Goal: Information Seeking & Learning: Find specific fact

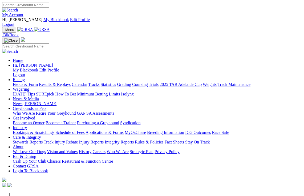
click at [25, 77] on link "Racing" at bounding box center [19, 79] width 12 height 5
click at [71, 82] on link "Results & Replays" at bounding box center [55, 84] width 32 height 5
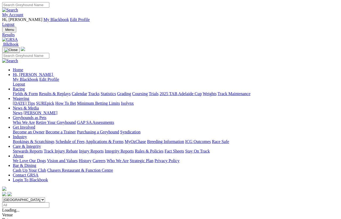
scroll to position [4, 0]
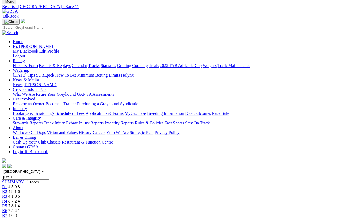
scroll to position [29, 0]
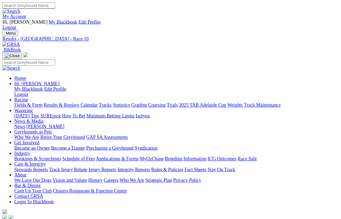
scroll to position [4, 0]
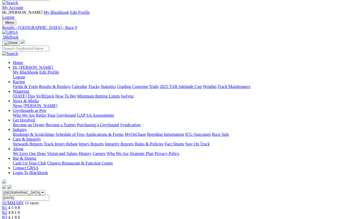
scroll to position [7, 0]
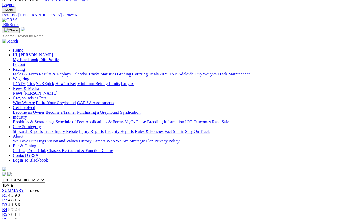
scroll to position [20, 0]
click at [7, 212] on span "R5" at bounding box center [4, 214] width 5 height 5
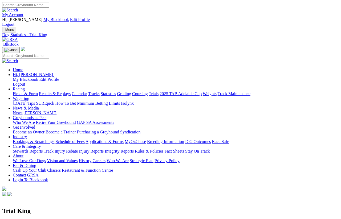
scroll to position [4, 0]
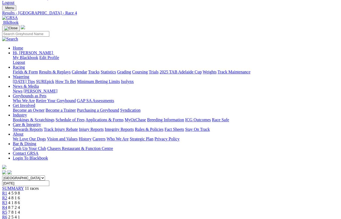
scroll to position [22, 0]
click at [7, 201] on span "R3" at bounding box center [4, 203] width 5 height 5
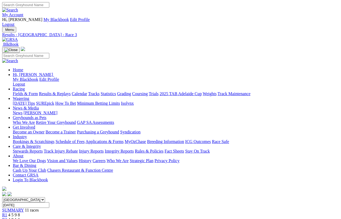
scroll to position [4, 0]
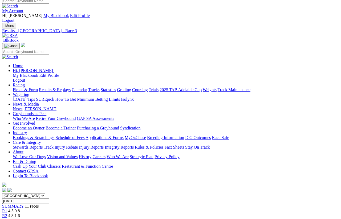
click at [7, 214] on span "R2" at bounding box center [4, 216] width 5 height 5
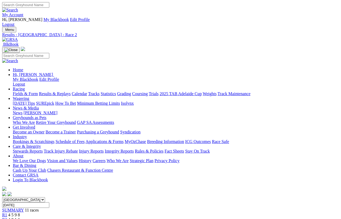
scroll to position [4, 0]
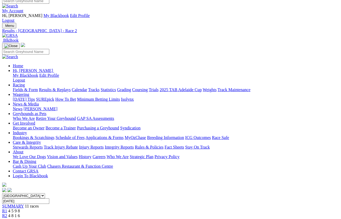
click at [72, 209] on div "R1 4 5 9 8" at bounding box center [170, 211] width 337 height 5
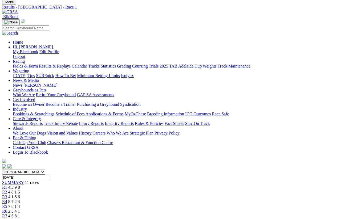
scroll to position [28, 0]
